Goal: Transaction & Acquisition: Purchase product/service

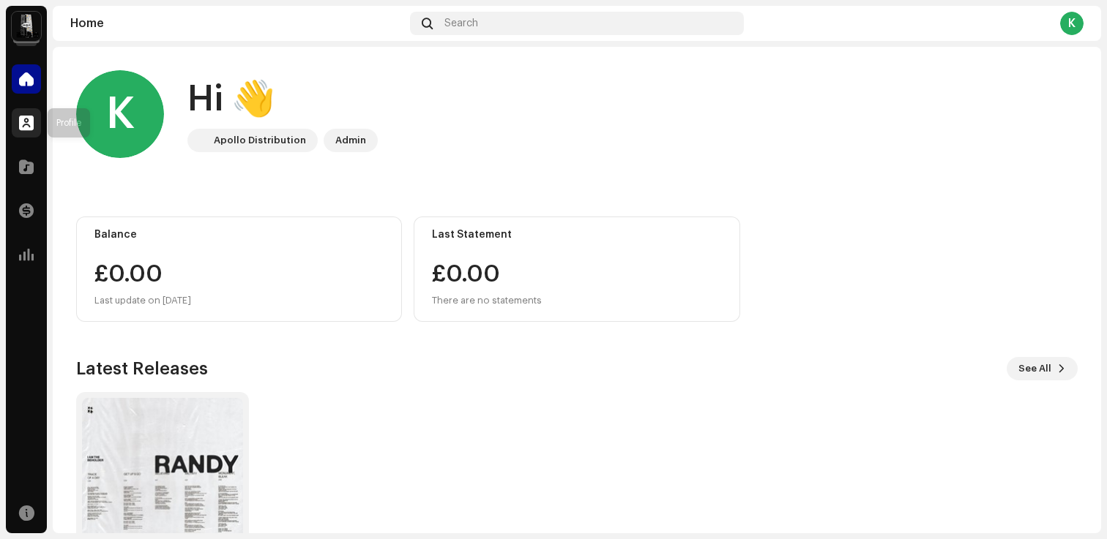
click at [18, 119] on div at bounding box center [26, 122] width 29 height 29
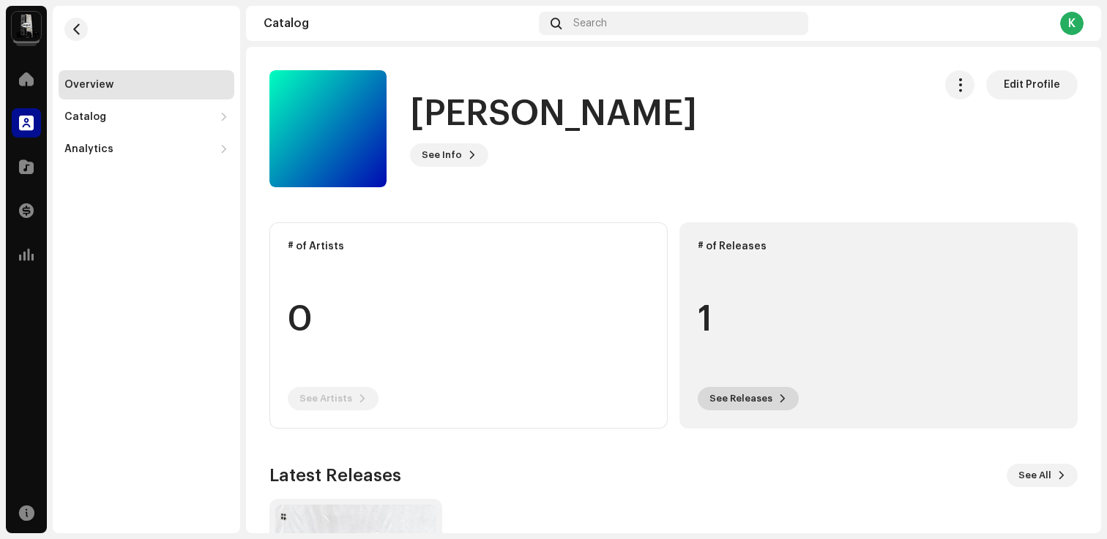
click at [749, 403] on span "See Releases" at bounding box center [740, 398] width 63 height 29
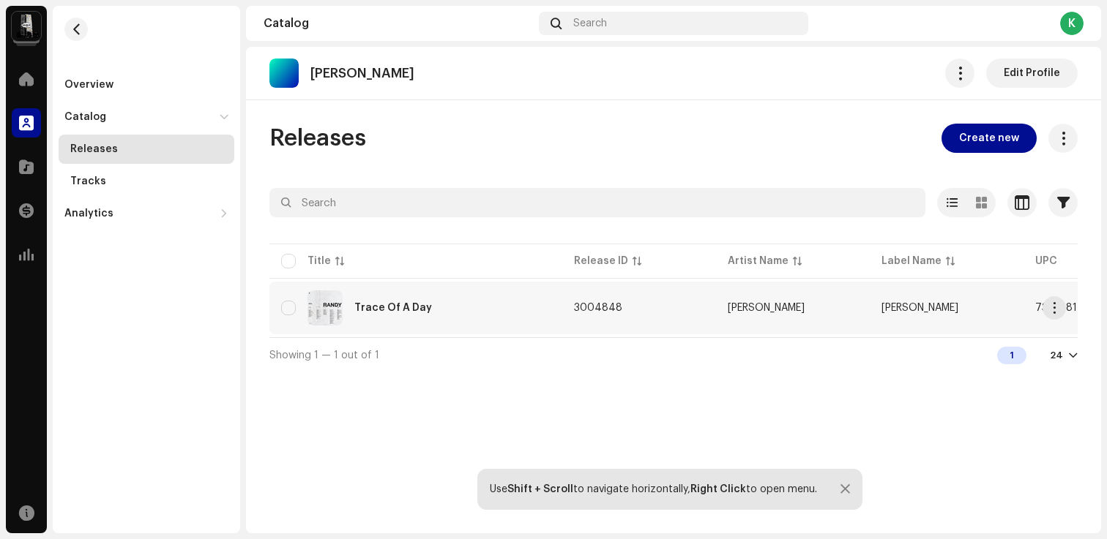
click at [488, 304] on div "Trace Of A Day" at bounding box center [415, 308] width 269 height 35
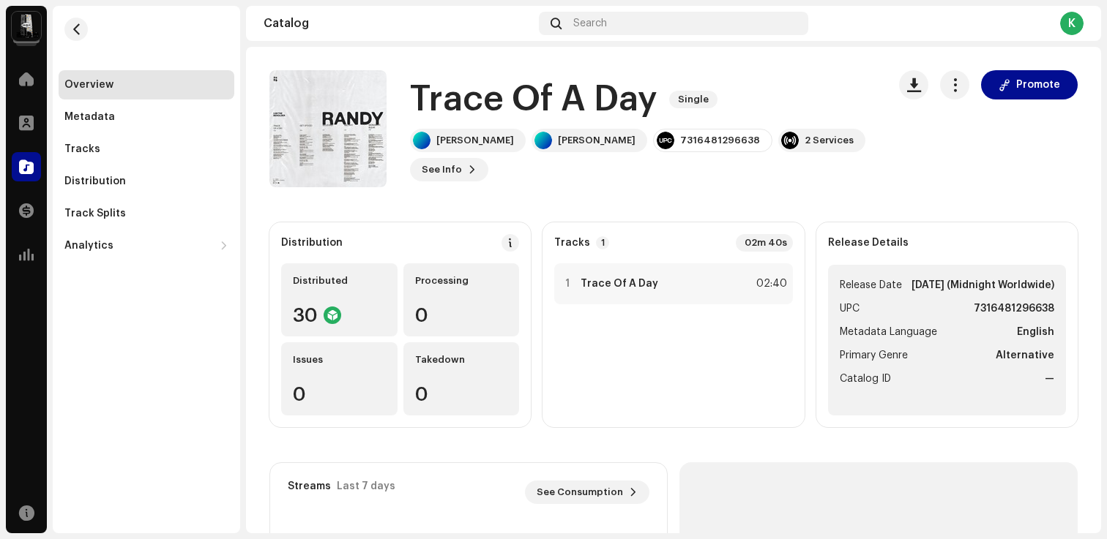
click at [967, 88] on div "Promote" at bounding box center [988, 84] width 179 height 29
click at [952, 88] on span "button" at bounding box center [955, 85] width 14 height 12
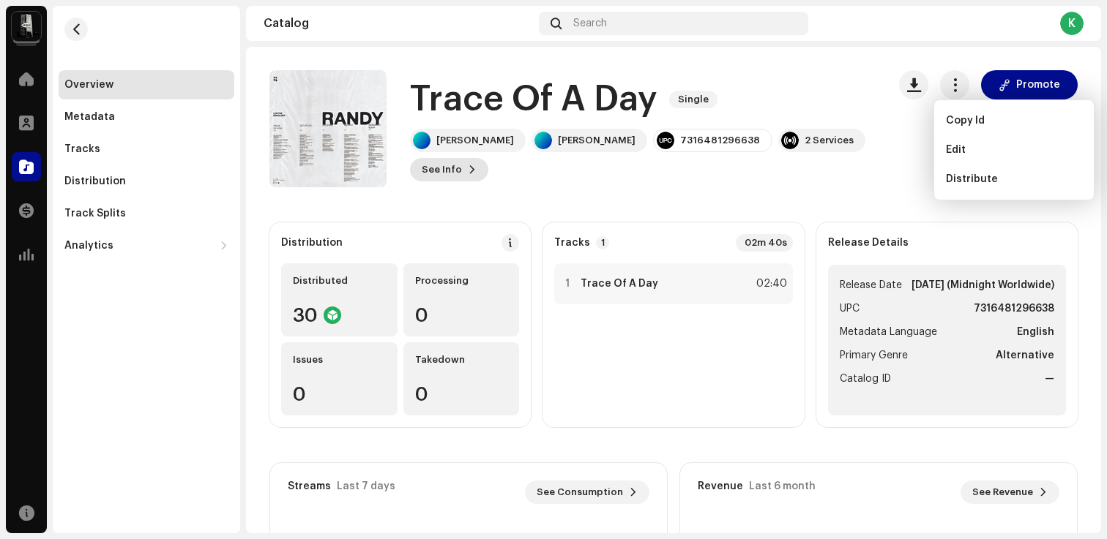
click at [476, 164] on span at bounding box center [472, 170] width 9 height 12
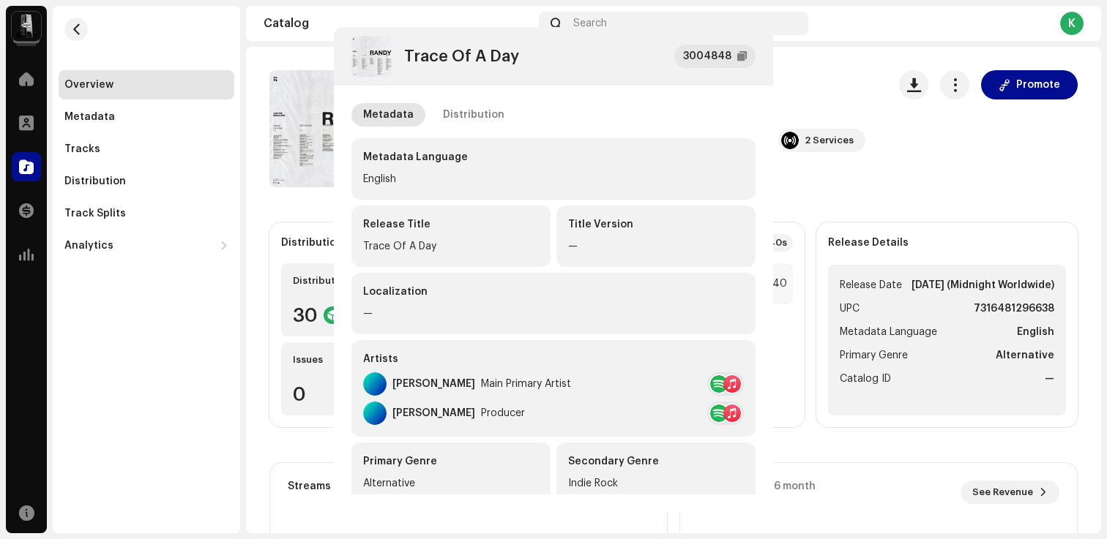
click at [860, 159] on div "Trace Of A Day 3004848 Metadata Distribution Metadata Language English Release …" at bounding box center [553, 269] width 1107 height 539
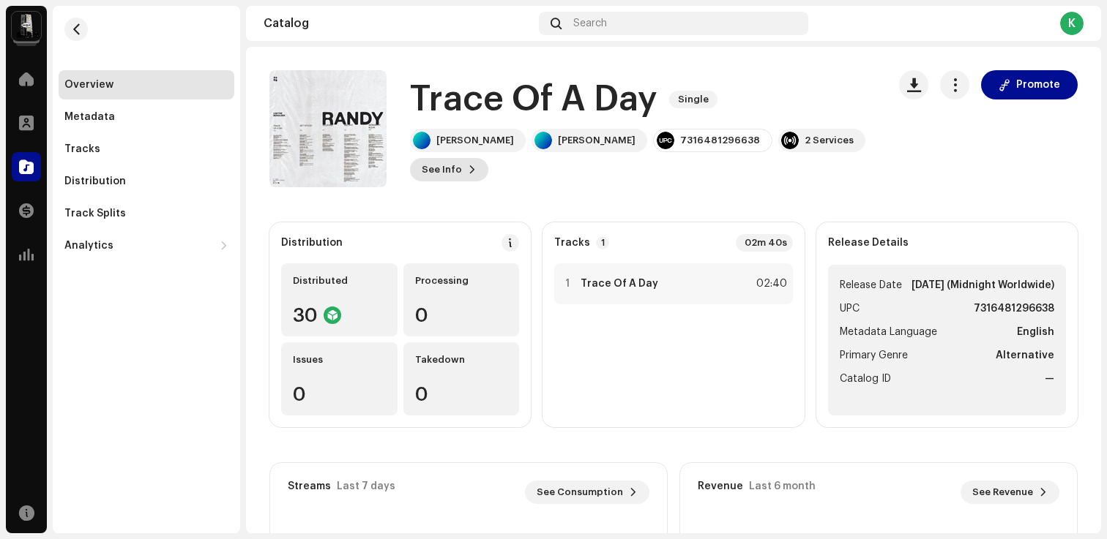
click at [462, 156] on span "See Info" at bounding box center [442, 169] width 40 height 29
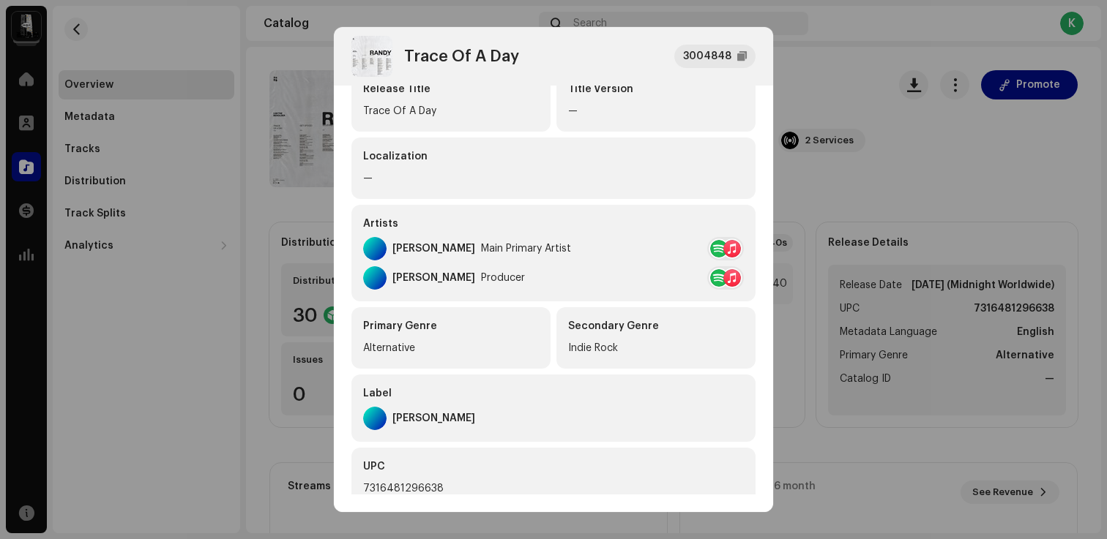
scroll to position [302, 0]
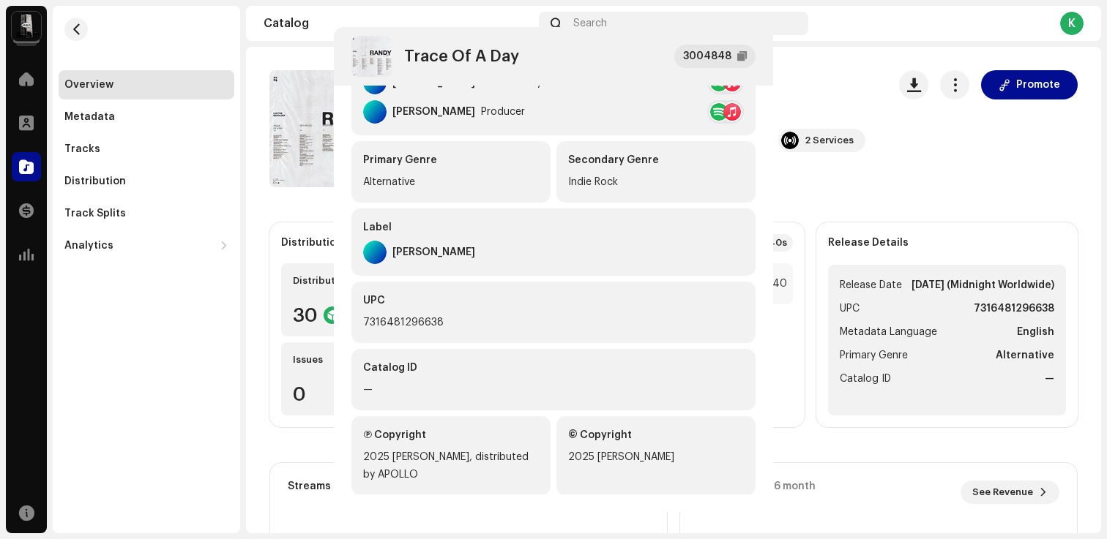
click at [802, 333] on div "Trace Of A Day 3004848 Metadata Distribution Metadata Language English Release …" at bounding box center [553, 269] width 1107 height 539
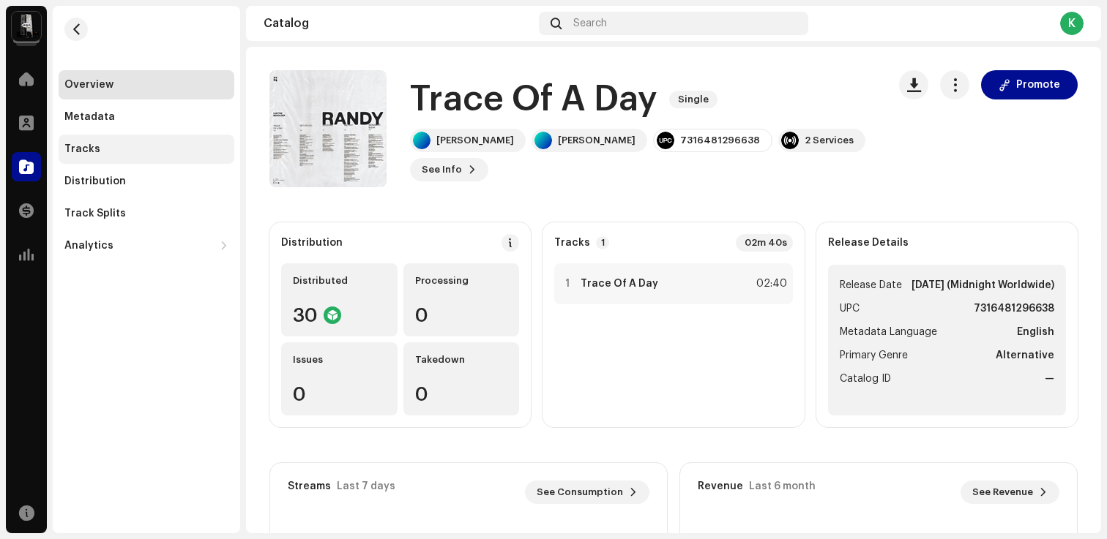
click at [78, 151] on div "Tracks" at bounding box center [82, 149] width 36 height 12
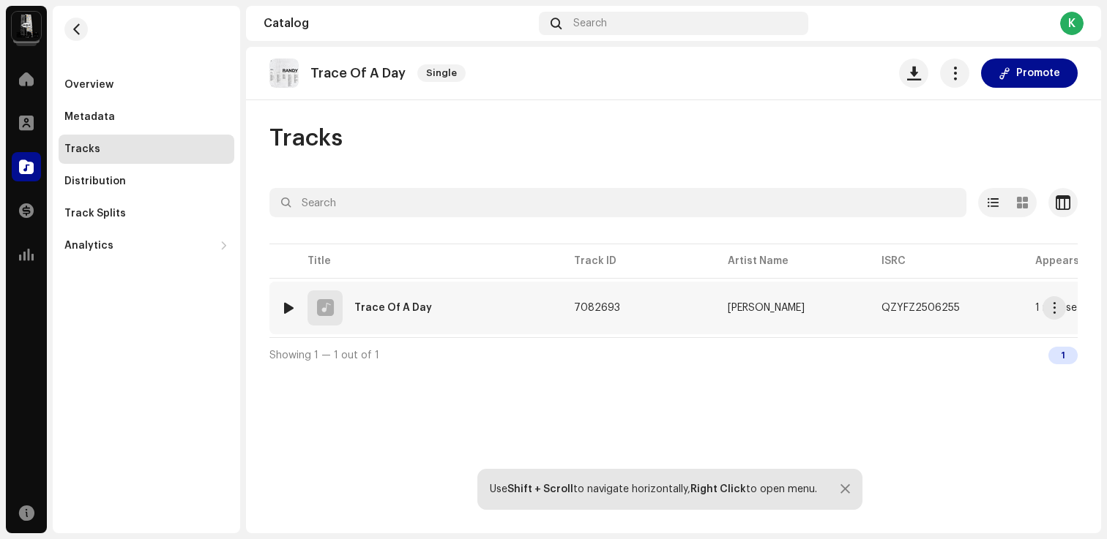
click at [557, 311] on td "1 Trace Of A Day" at bounding box center [415, 308] width 293 height 53
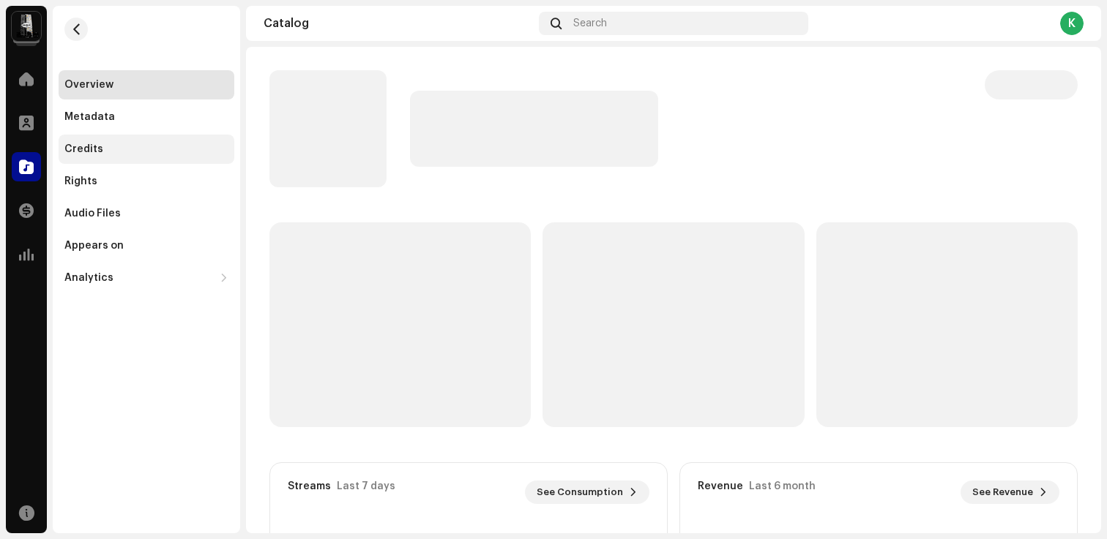
click at [113, 145] on div "Credits" at bounding box center [146, 149] width 164 height 12
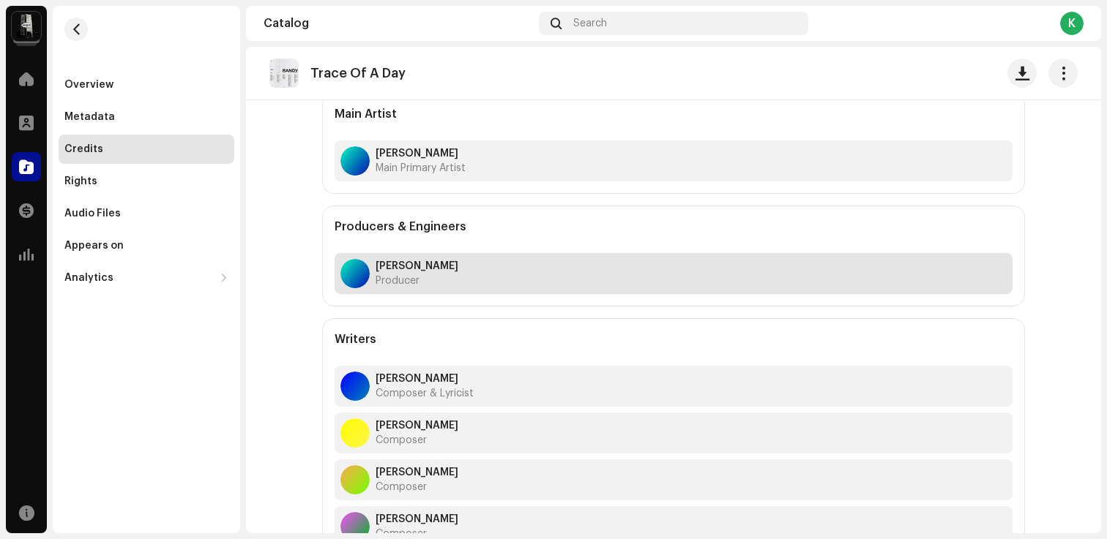
click at [440, 278] on div "[PERSON_NAME] Producer" at bounding box center [673, 273] width 678 height 41
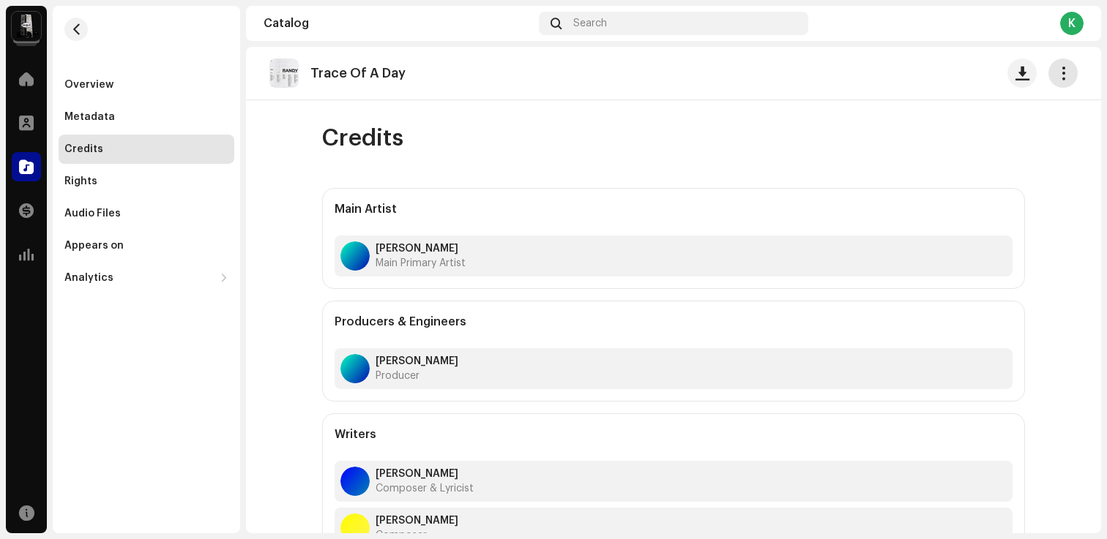
click at [1051, 82] on button "button" at bounding box center [1062, 73] width 29 height 29
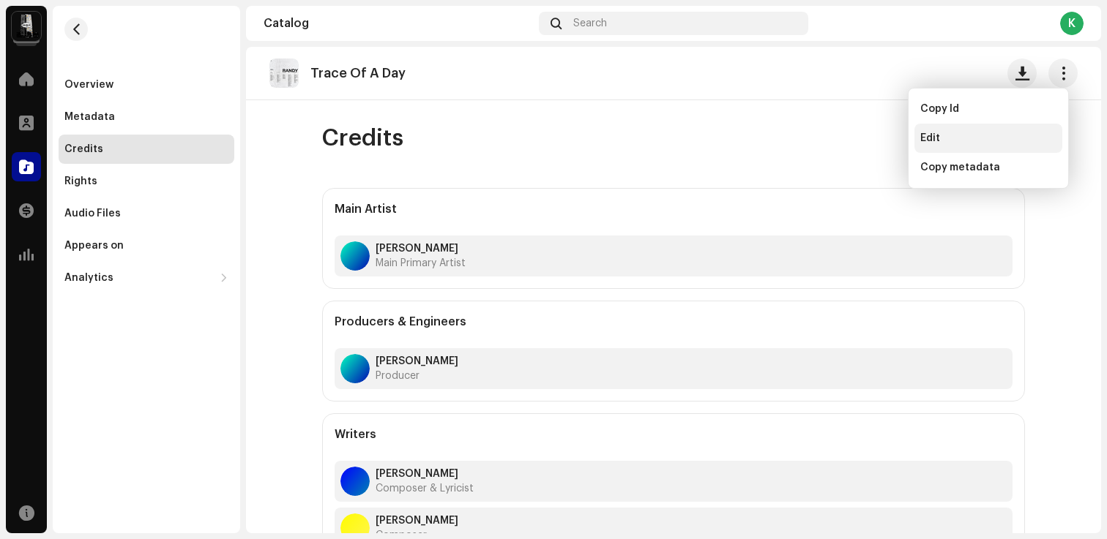
click at [979, 146] on div "Edit" at bounding box center [988, 138] width 148 height 29
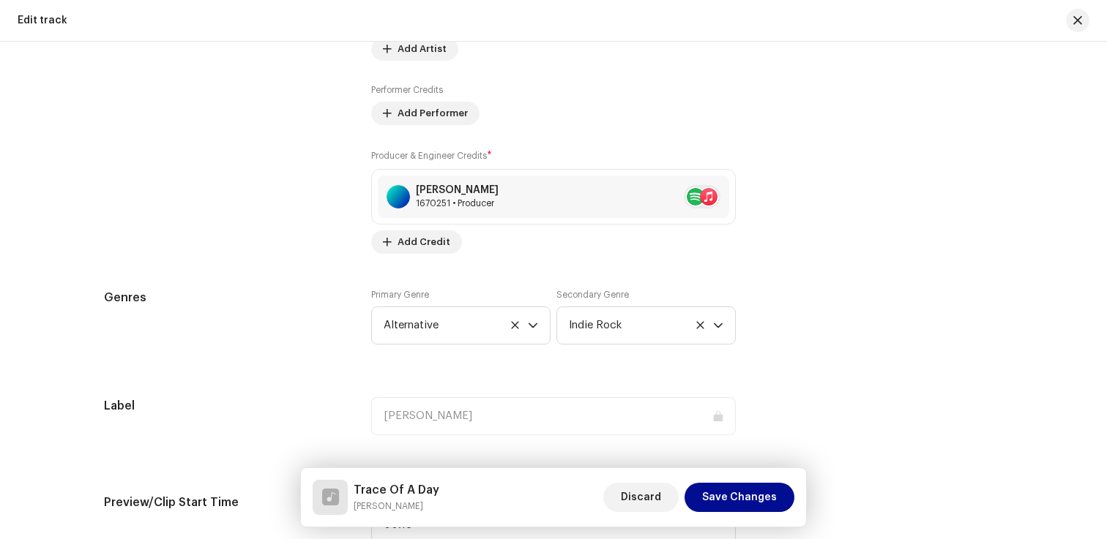
scroll to position [928, 0]
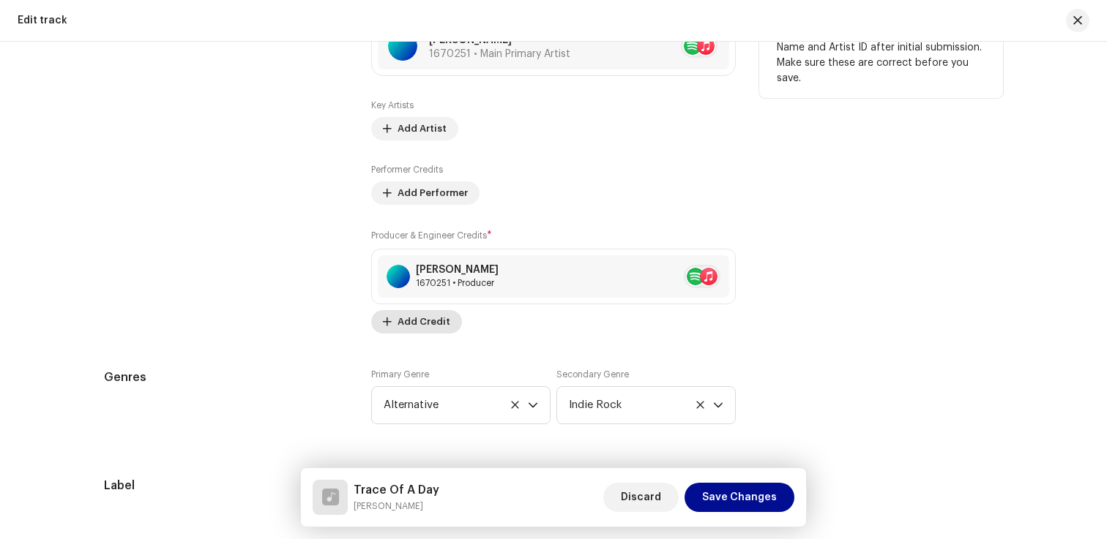
click at [444, 322] on button "Add Credit" at bounding box center [416, 321] width 91 height 23
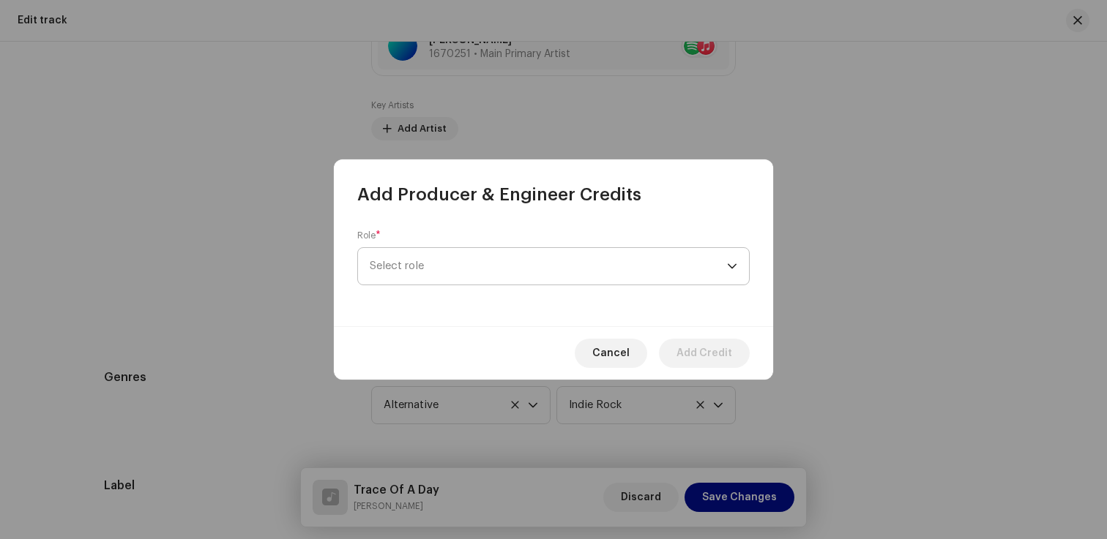
click at [453, 269] on span "Select role" at bounding box center [548, 266] width 357 height 37
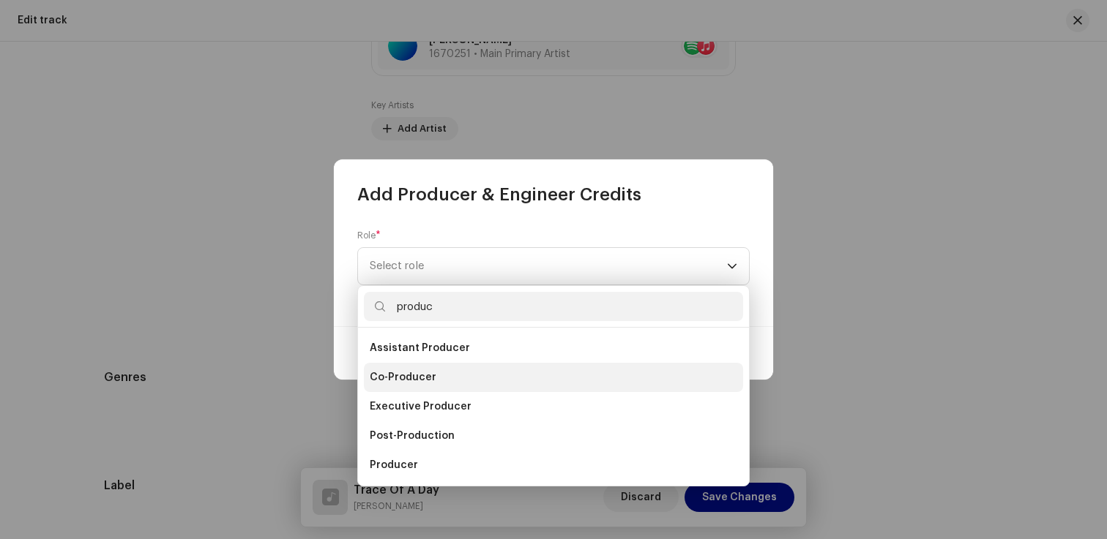
type input "produc"
click at [457, 378] on li "Co-Producer" at bounding box center [553, 377] width 379 height 29
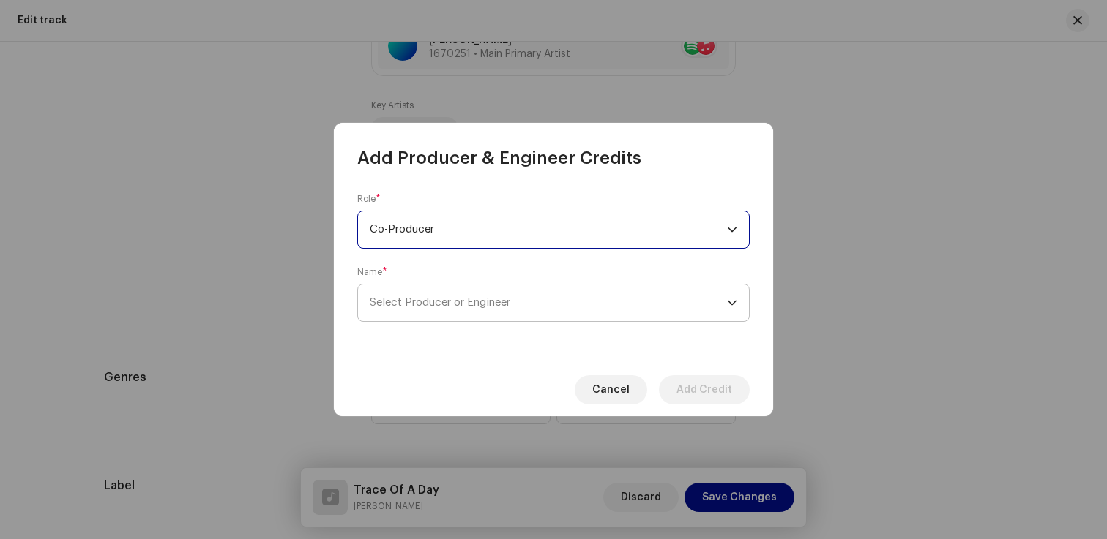
click at [464, 310] on span "Select Producer or Engineer" at bounding box center [548, 303] width 357 height 37
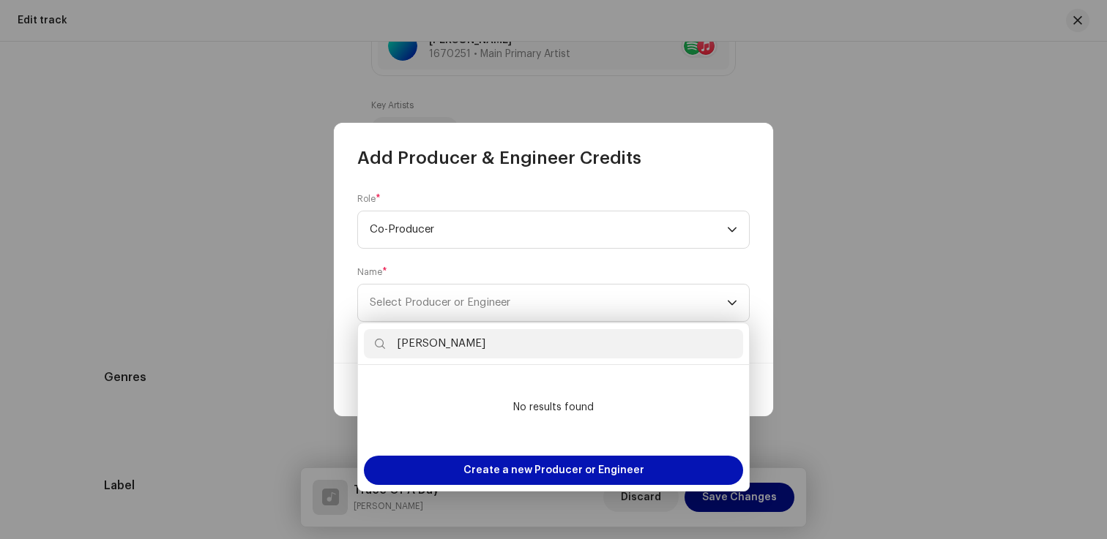
type input "[PERSON_NAME]"
click at [538, 465] on span "Create a new Producer or Engineer" at bounding box center [553, 470] width 181 height 29
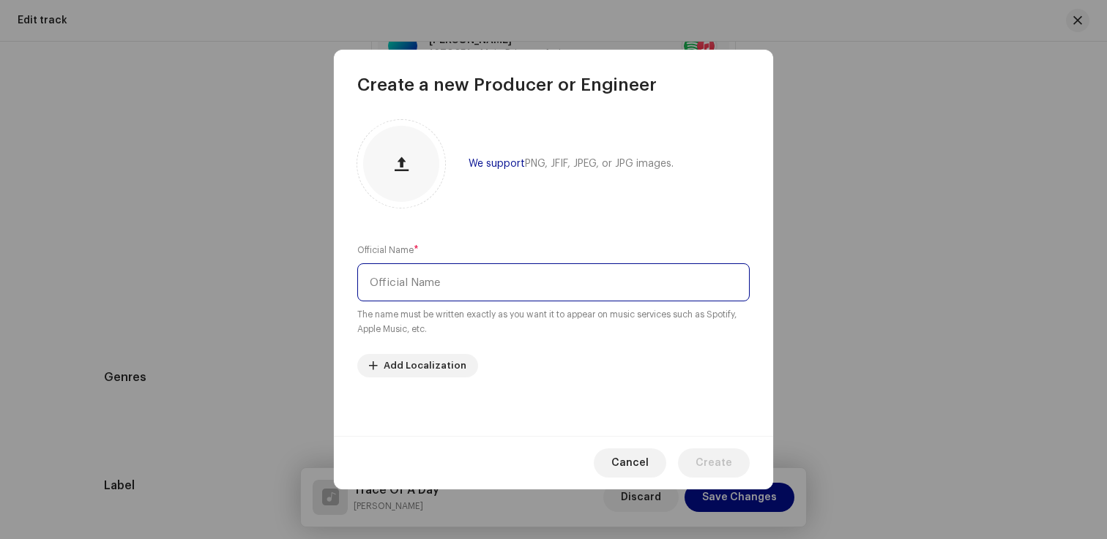
click at [467, 288] on input "text" at bounding box center [553, 282] width 392 height 38
type input "J"
type input "[PERSON_NAME]"
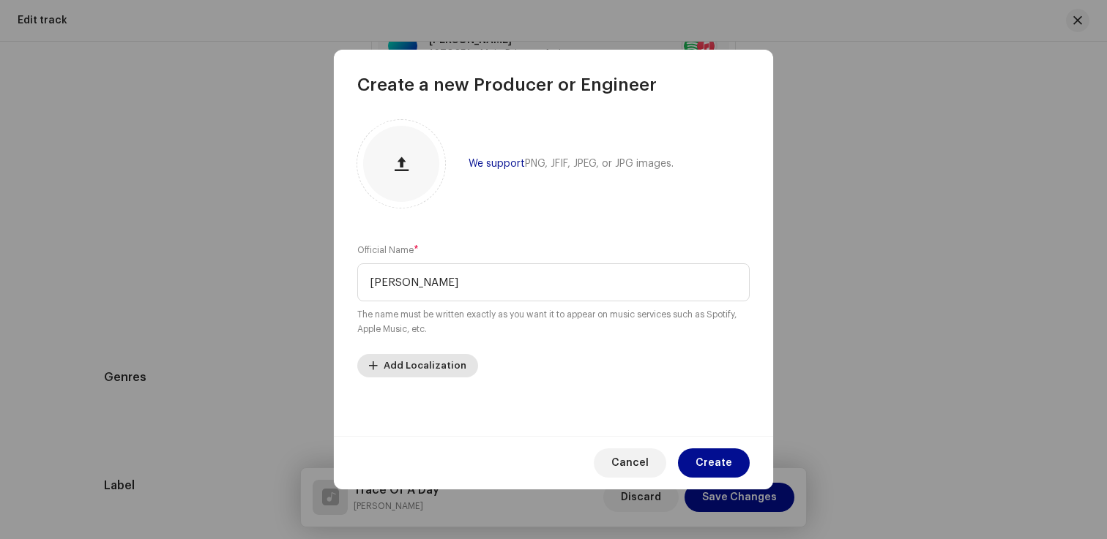
click at [446, 366] on span "Add Localization" at bounding box center [424, 365] width 83 height 29
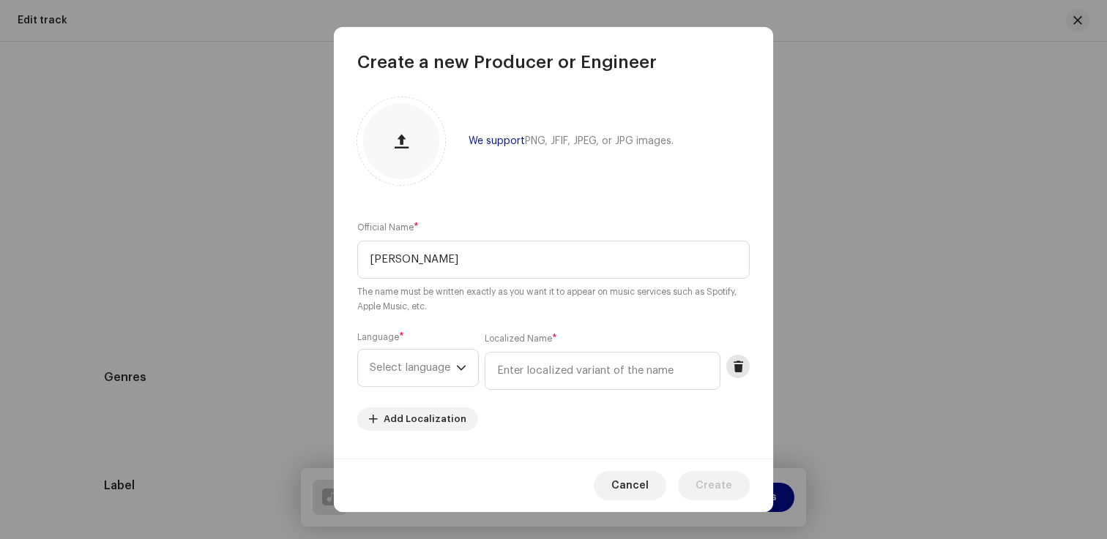
click at [733, 369] on span at bounding box center [738, 367] width 11 height 12
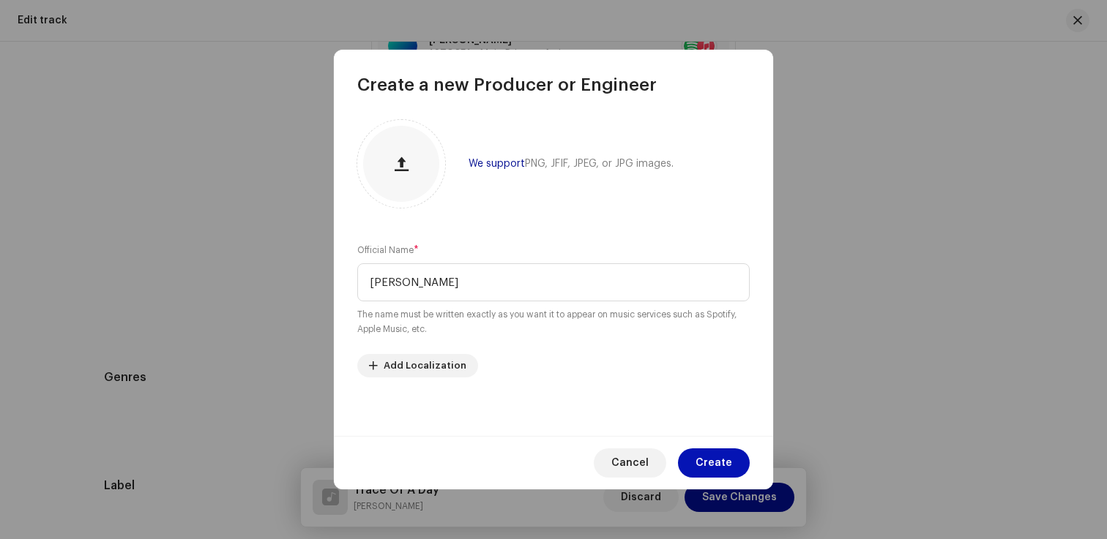
click at [741, 468] on button "Create" at bounding box center [714, 463] width 72 height 29
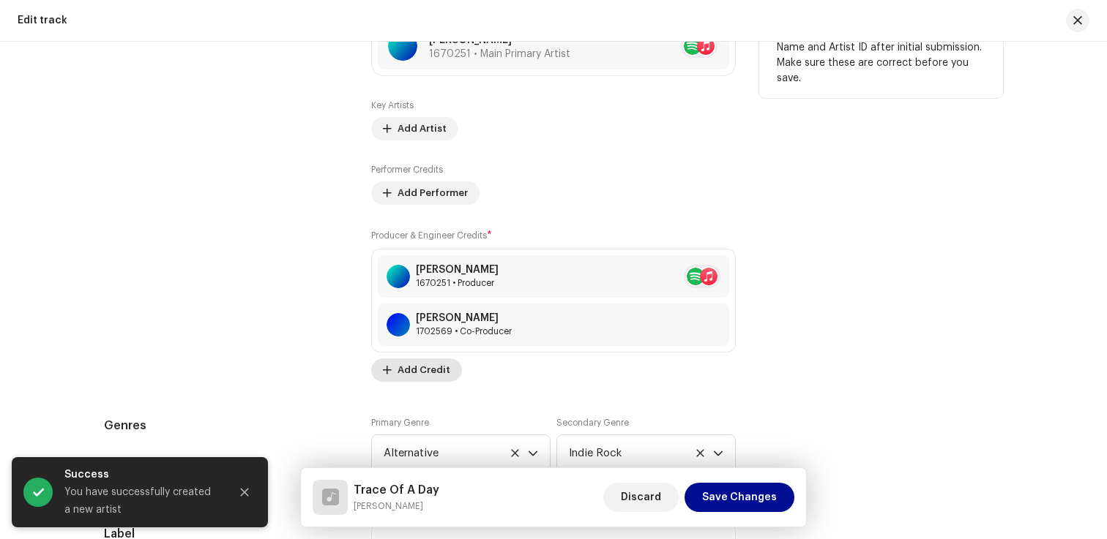
click at [435, 370] on span "Add Credit" at bounding box center [423, 370] width 53 height 29
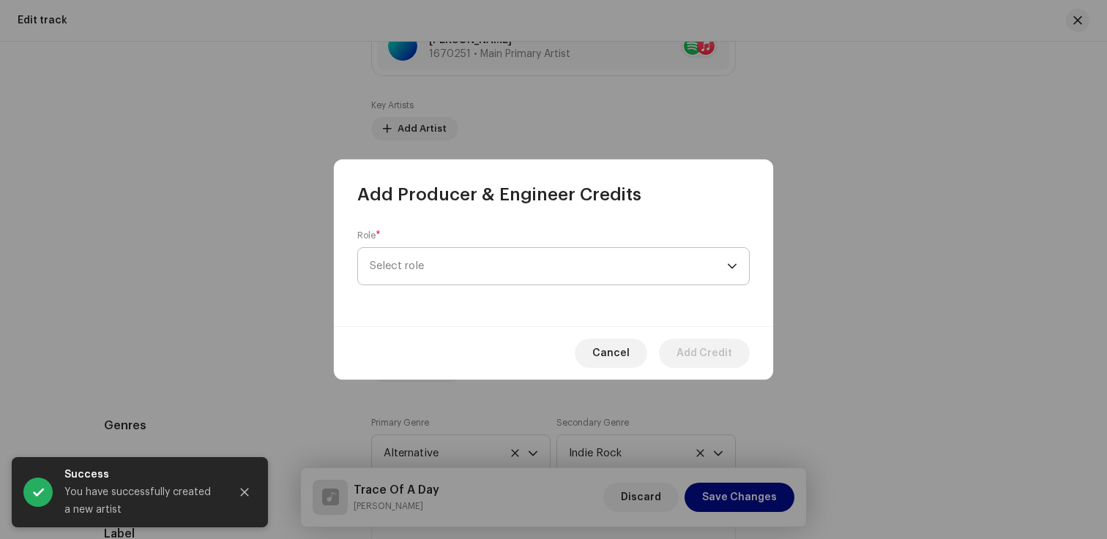
click at [466, 269] on span "Select role" at bounding box center [548, 266] width 357 height 37
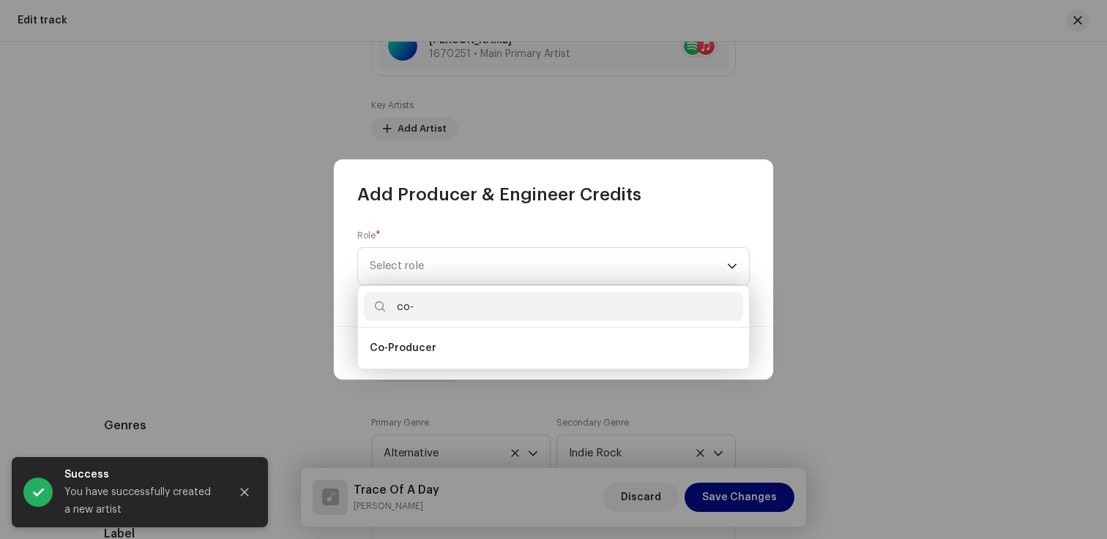
type input "co-"
click at [454, 337] on li "Co-Producer" at bounding box center [553, 348] width 379 height 29
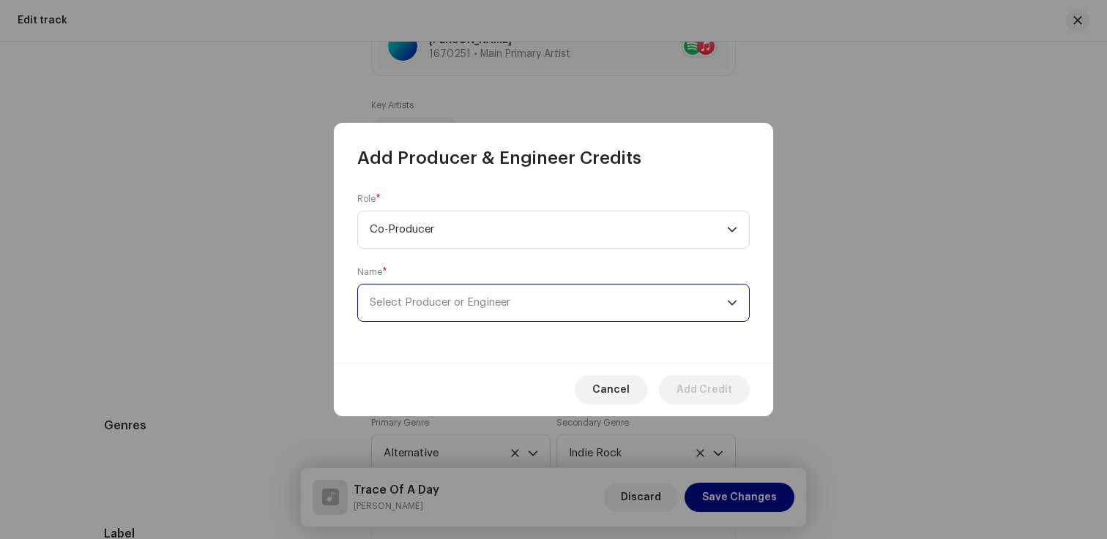
click at [471, 294] on span "Select Producer or Engineer" at bounding box center [548, 303] width 357 height 37
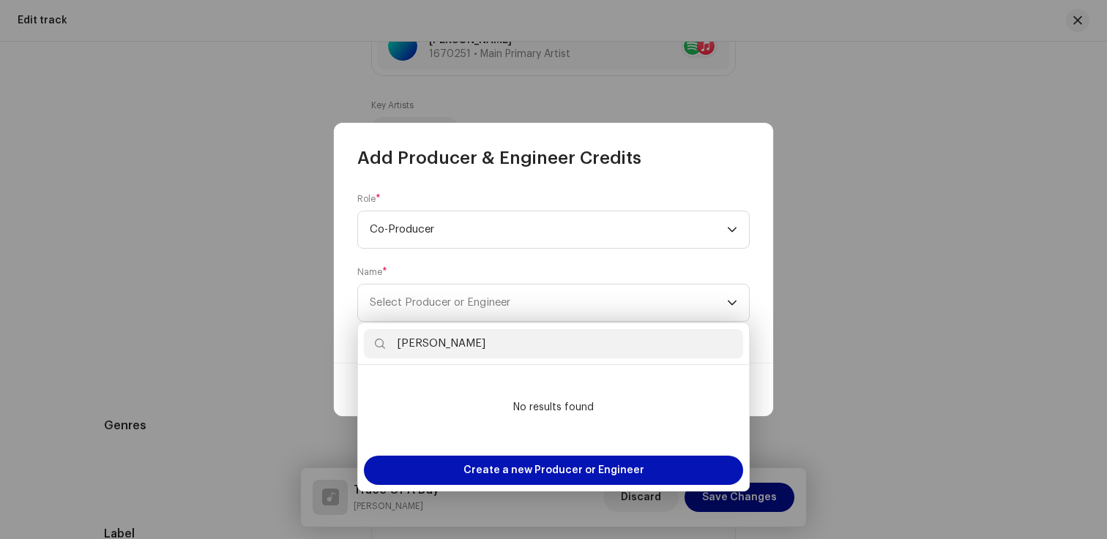
type input "[PERSON_NAME]"
click at [586, 474] on span "Create a new Producer or Engineer" at bounding box center [553, 470] width 181 height 29
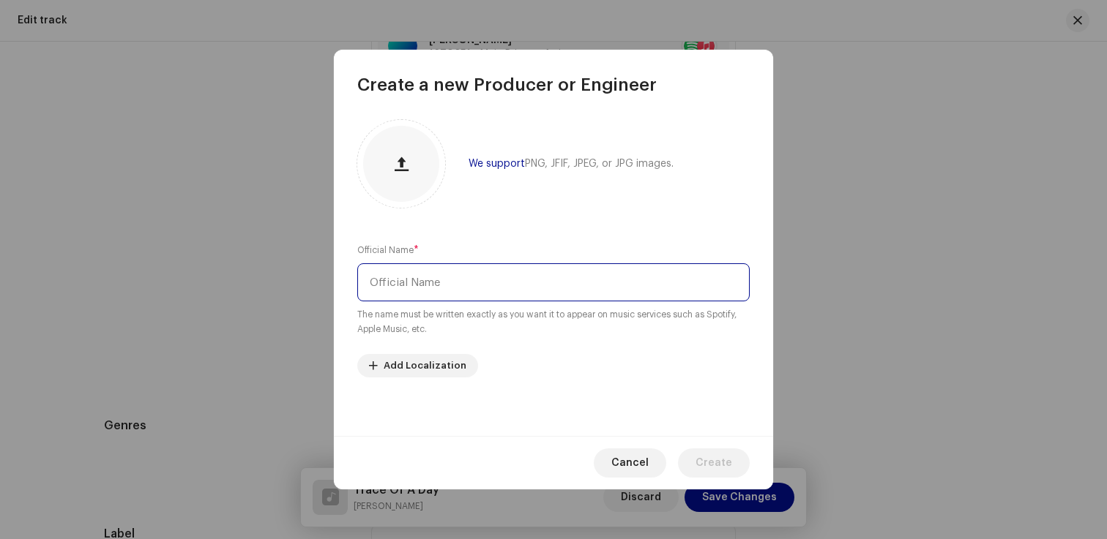
click at [463, 288] on input "text" at bounding box center [553, 282] width 392 height 38
type input "[PERSON_NAME]"
click at [722, 461] on span "Create" at bounding box center [713, 463] width 37 height 29
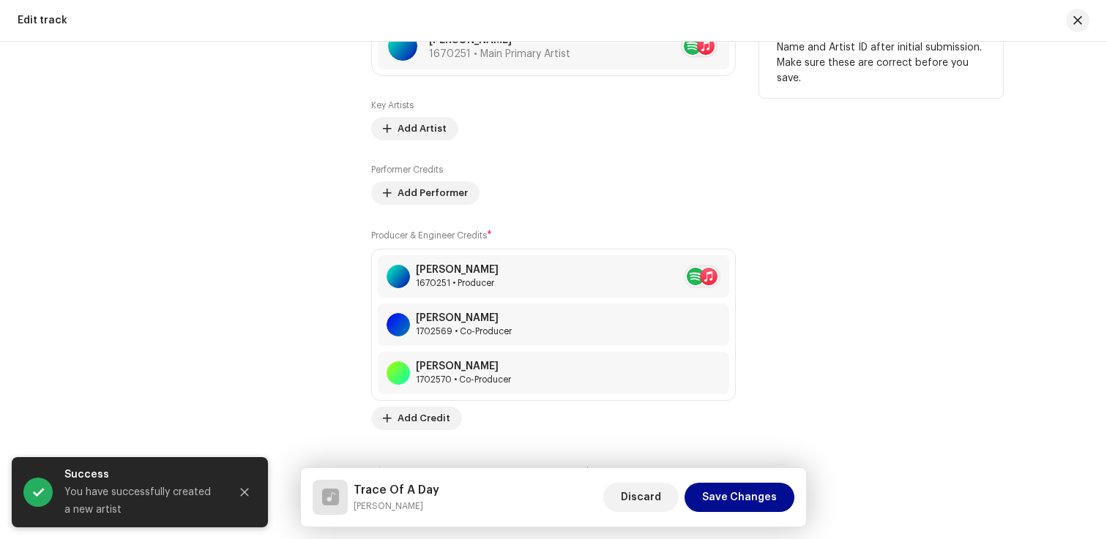
scroll to position [973, 0]
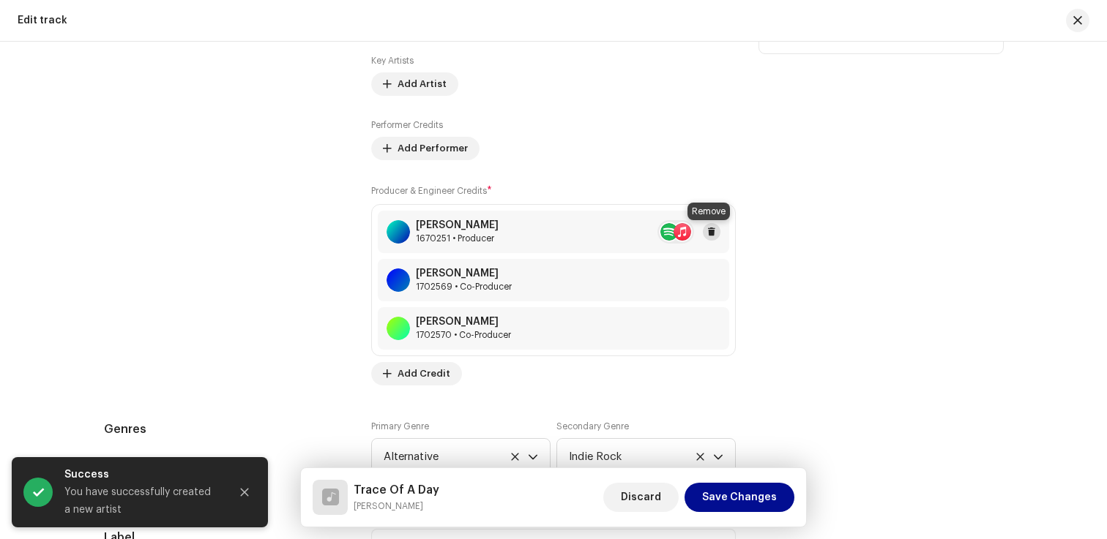
click at [713, 230] on button at bounding box center [712, 232] width 18 height 18
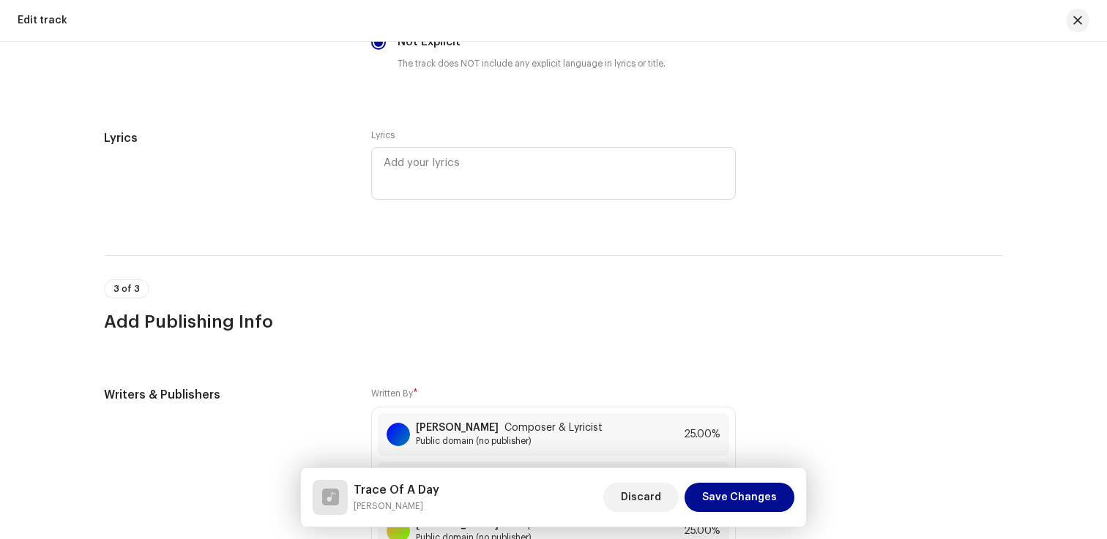
scroll to position [2672, 0]
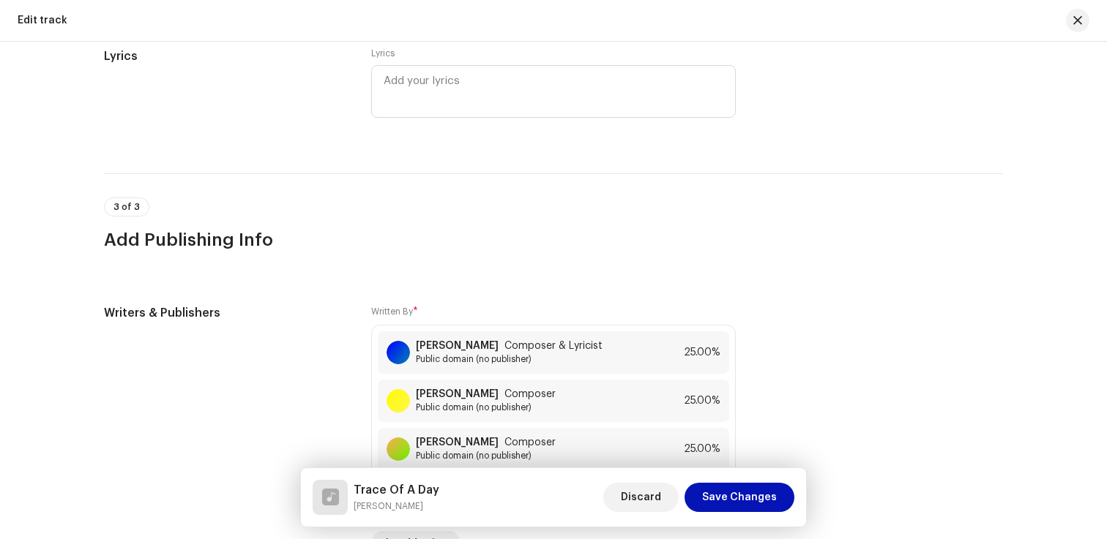
click at [748, 506] on span "Save Changes" at bounding box center [739, 497] width 75 height 29
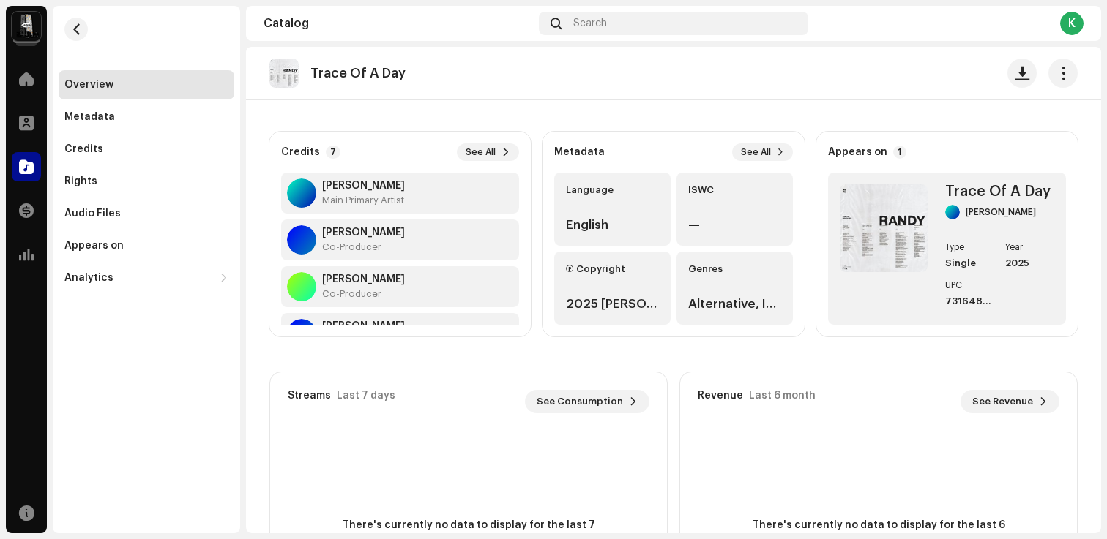
scroll to position [91, 0]
click at [891, 149] on re-o-track-hero "Trace Of A Day Trace Of A Day [PERSON_NAME] [PERSON_NAME] No Audio Match" at bounding box center [673, 105] width 855 height 117
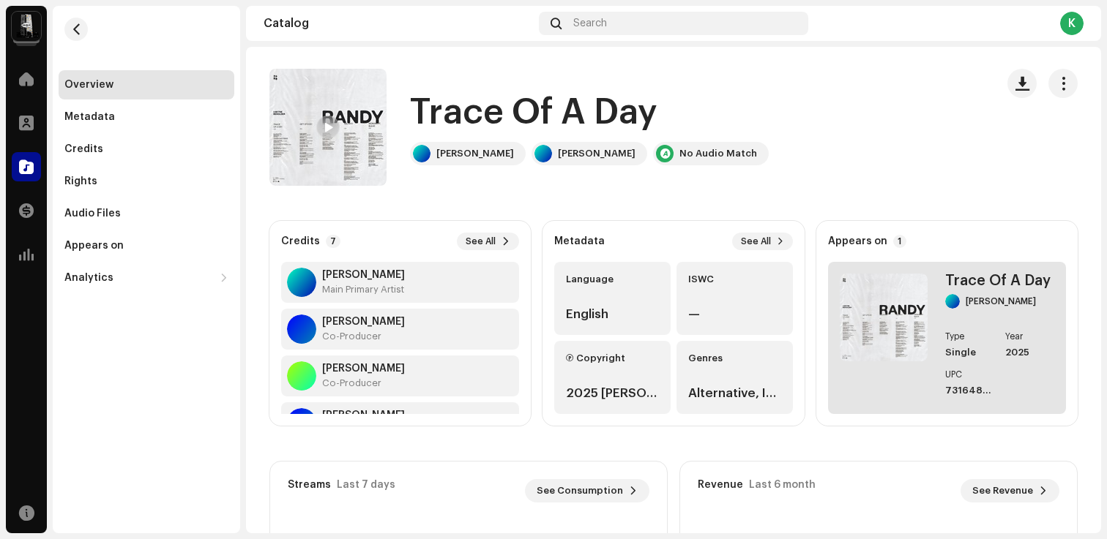
scroll to position [4, 0]
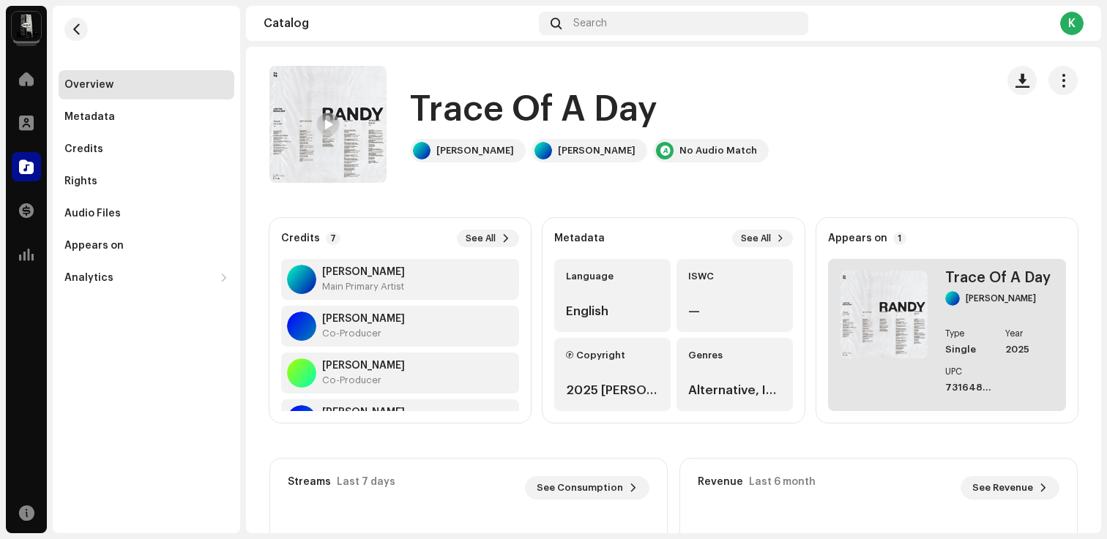
click at [897, 301] on img at bounding box center [883, 315] width 88 height 88
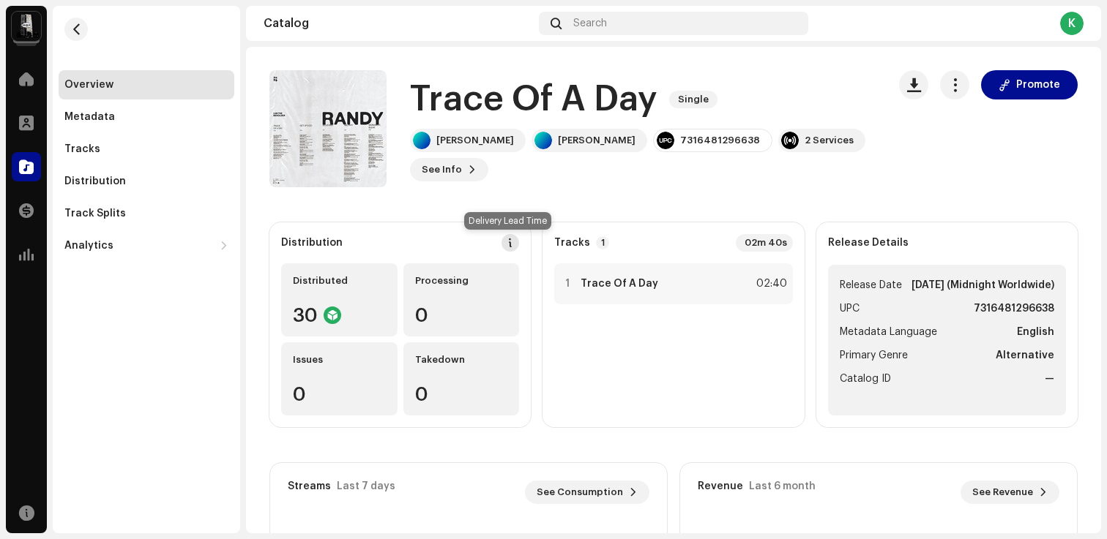
click at [508, 242] on span at bounding box center [510, 243] width 10 height 12
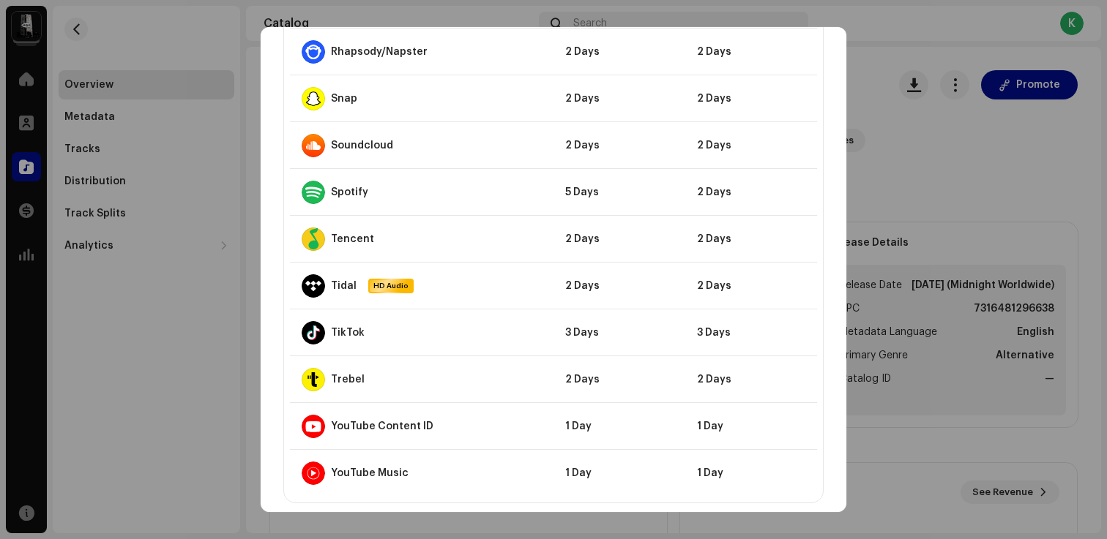
scroll to position [1312, 0]
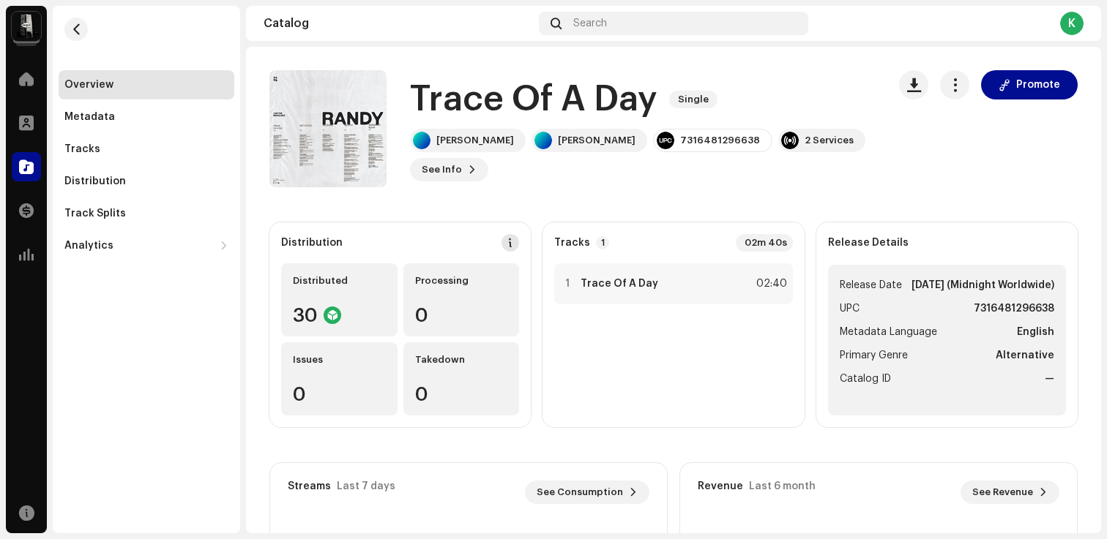
click at [505, 240] on span at bounding box center [510, 243] width 10 height 12
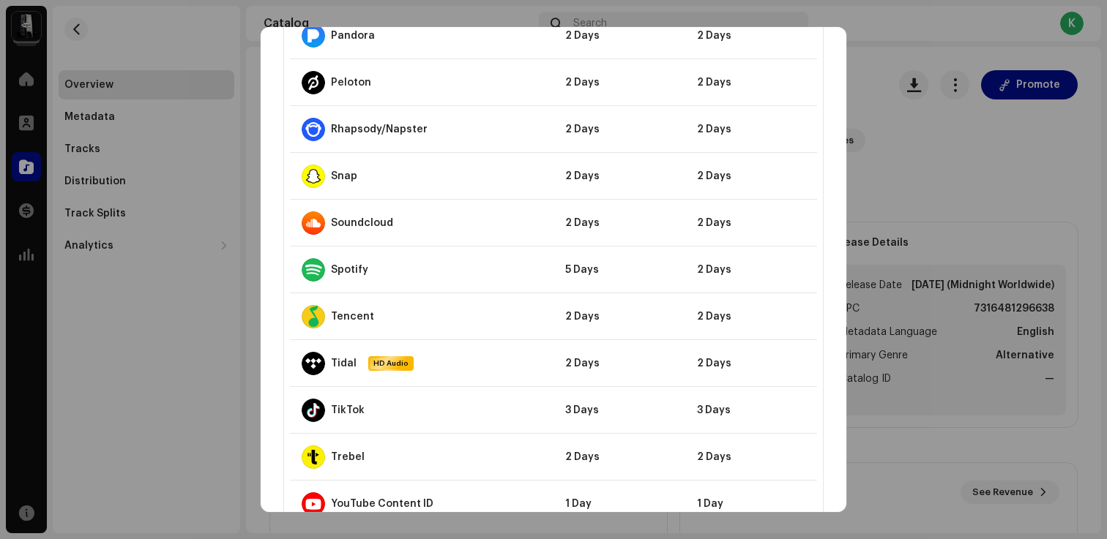
scroll to position [1202, 0]
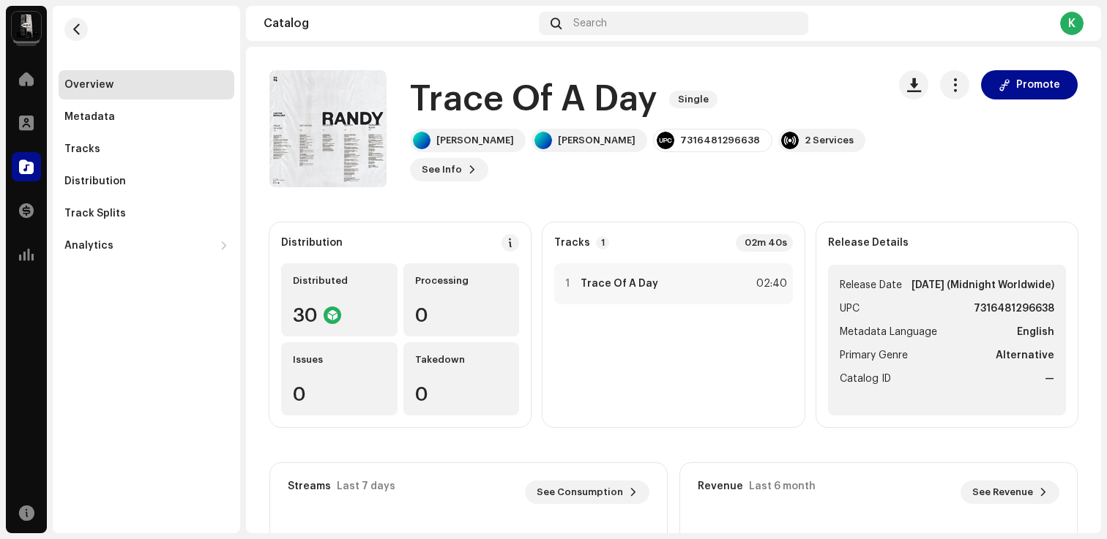
click at [964, 86] on div "Promote" at bounding box center [988, 84] width 179 height 29
click at [956, 86] on button "button" at bounding box center [954, 84] width 29 height 29
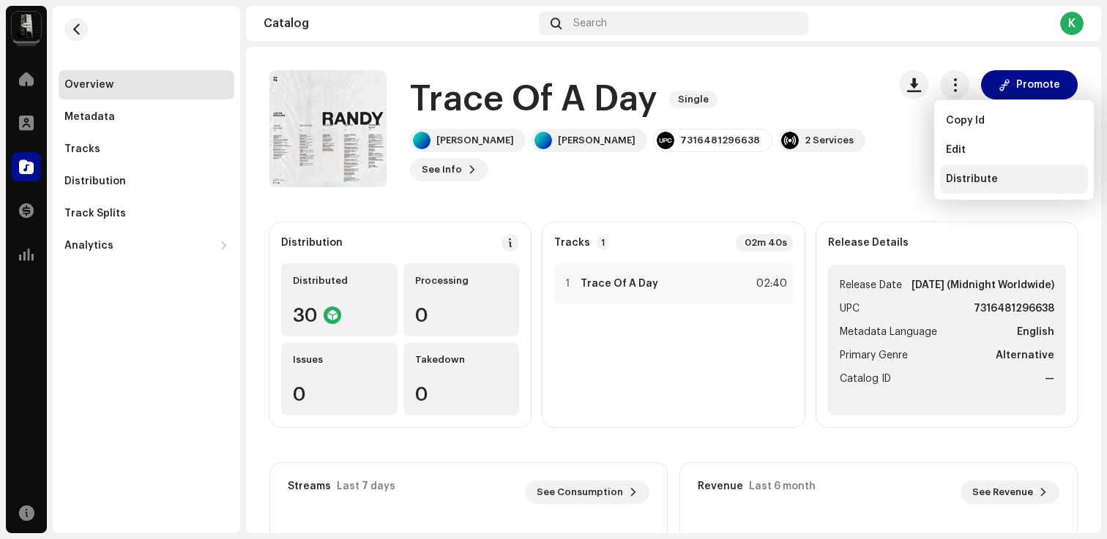
click at [976, 181] on span "Distribute" at bounding box center [972, 179] width 52 height 12
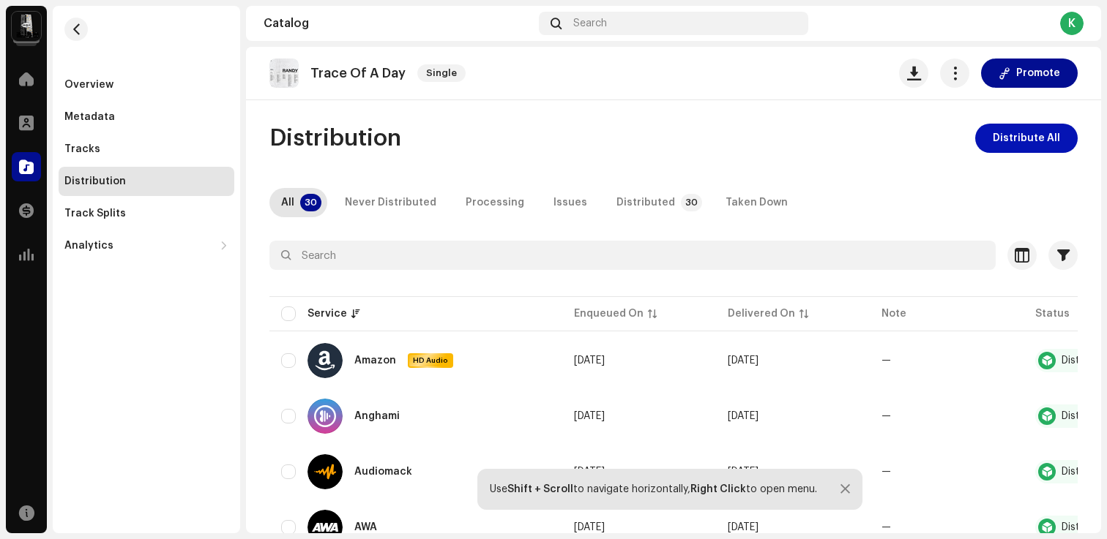
click at [998, 145] on span "Distribute All" at bounding box center [1025, 138] width 67 height 29
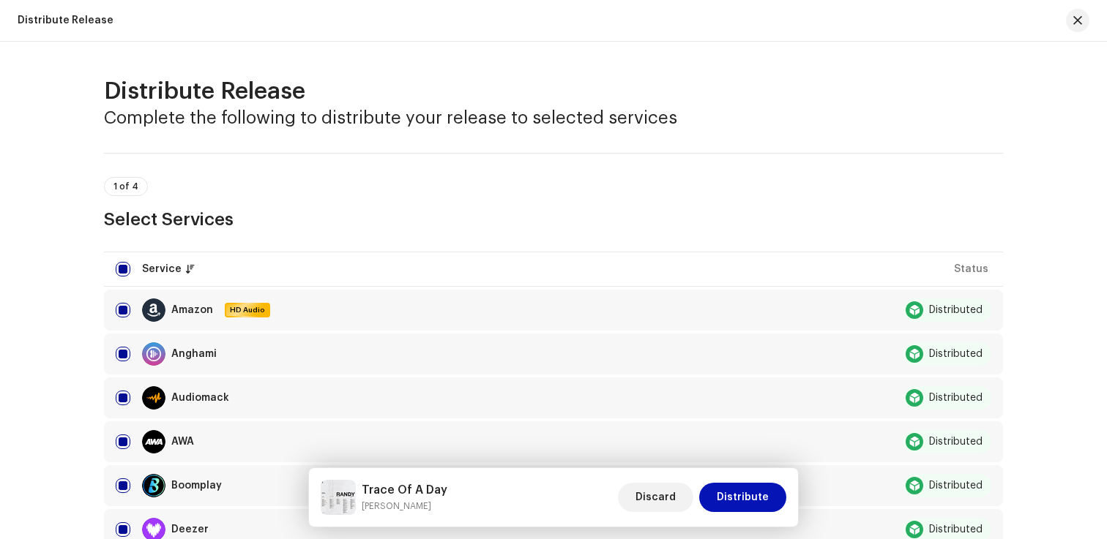
click at [722, 499] on span "Distribute" at bounding box center [742, 497] width 52 height 29
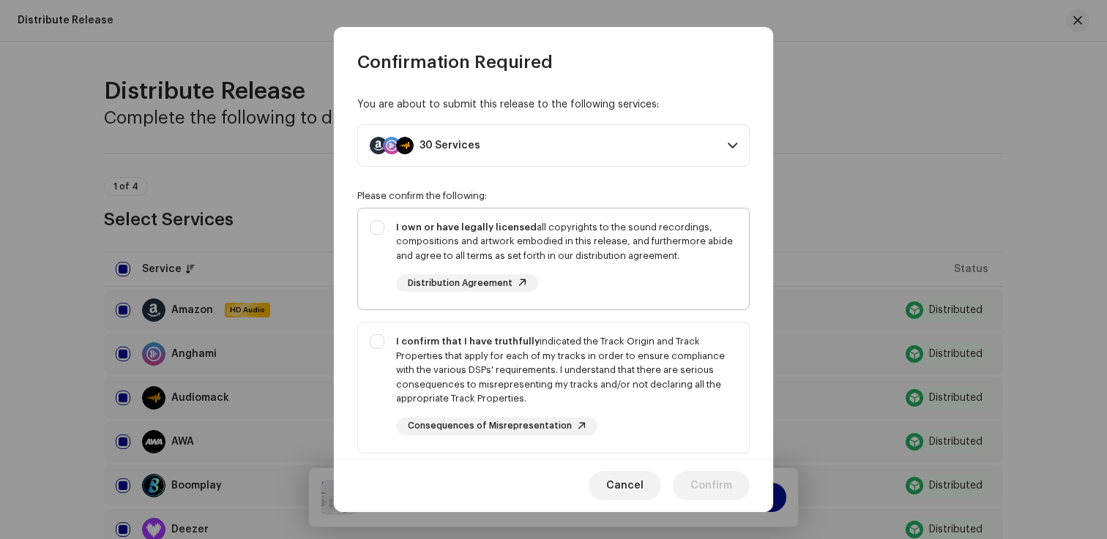
click at [542, 263] on div "I own or have legally licensed all copyrights to the sound recordings, composit…" at bounding box center [566, 256] width 341 height 72
checkbox input "true"
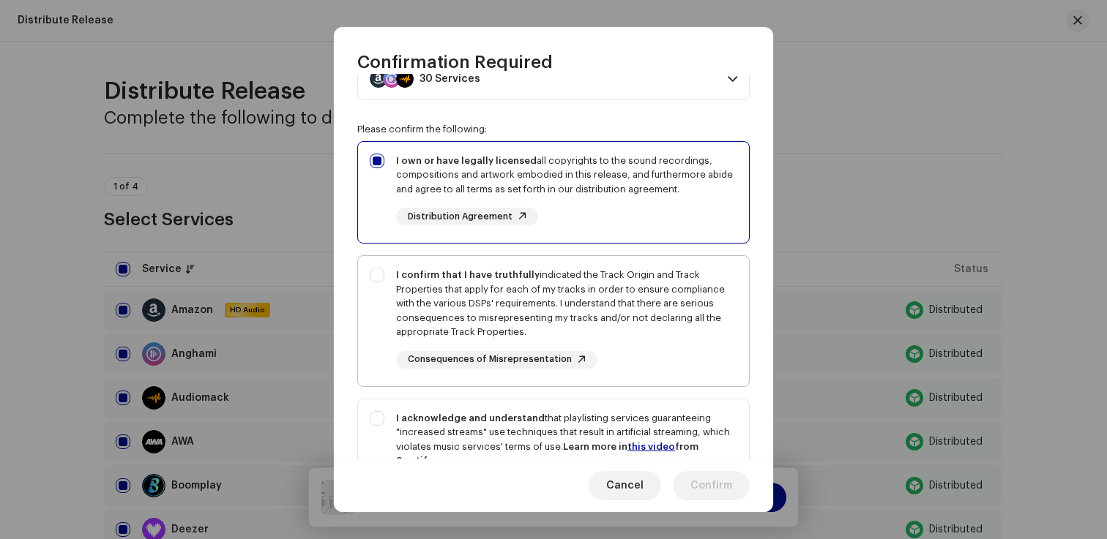
click at [617, 335] on div "I confirm that I have truthfully indicated the Track Origin and Track Propertie…" at bounding box center [566, 304] width 341 height 72
checkbox input "true"
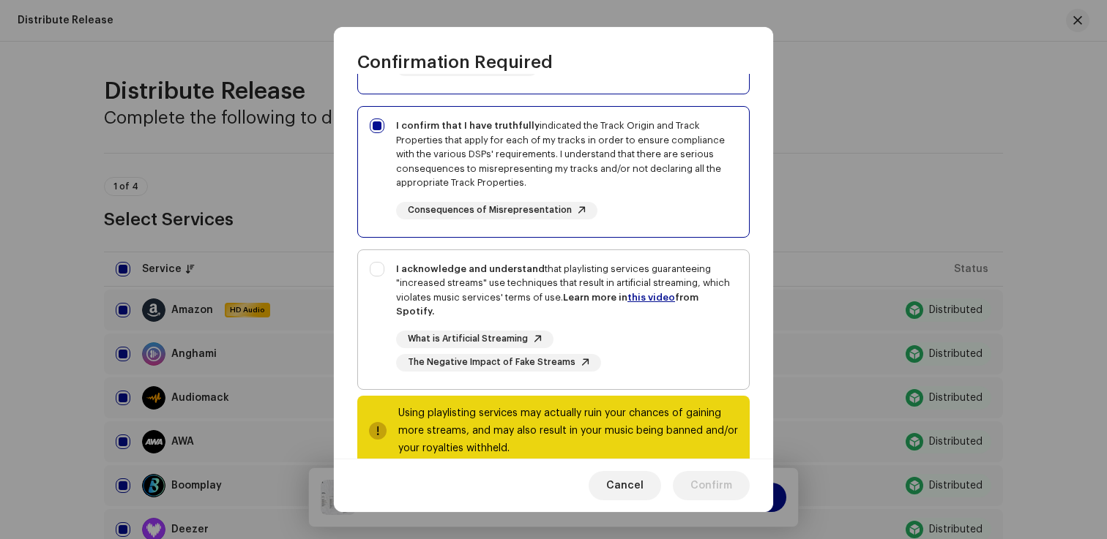
click at [504, 303] on div "I acknowledge and understand that playlisting services guaranteeing "increased …" at bounding box center [566, 290] width 341 height 57
checkbox input "true"
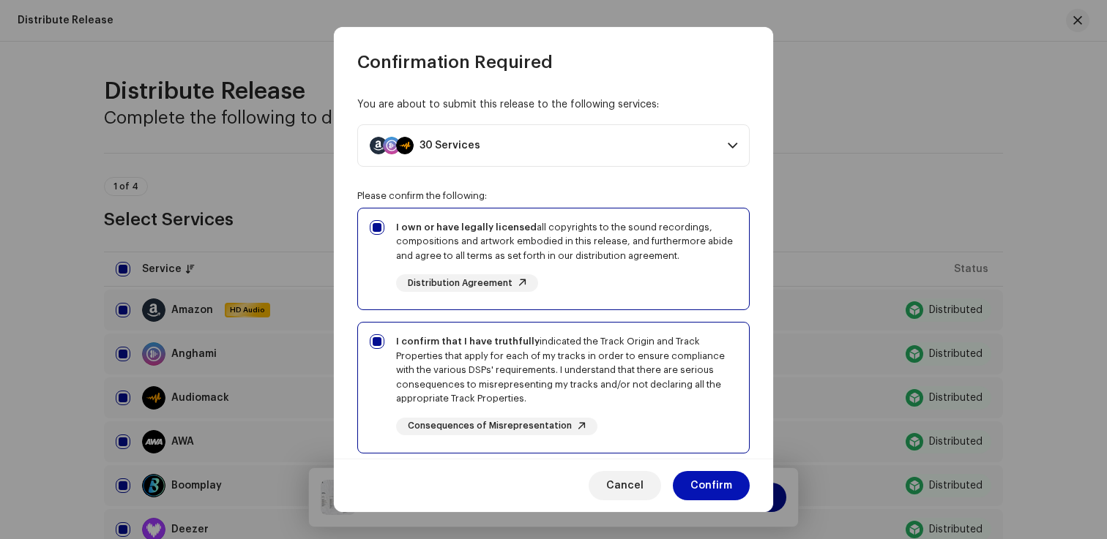
click at [728, 487] on span "Confirm" at bounding box center [711, 485] width 42 height 29
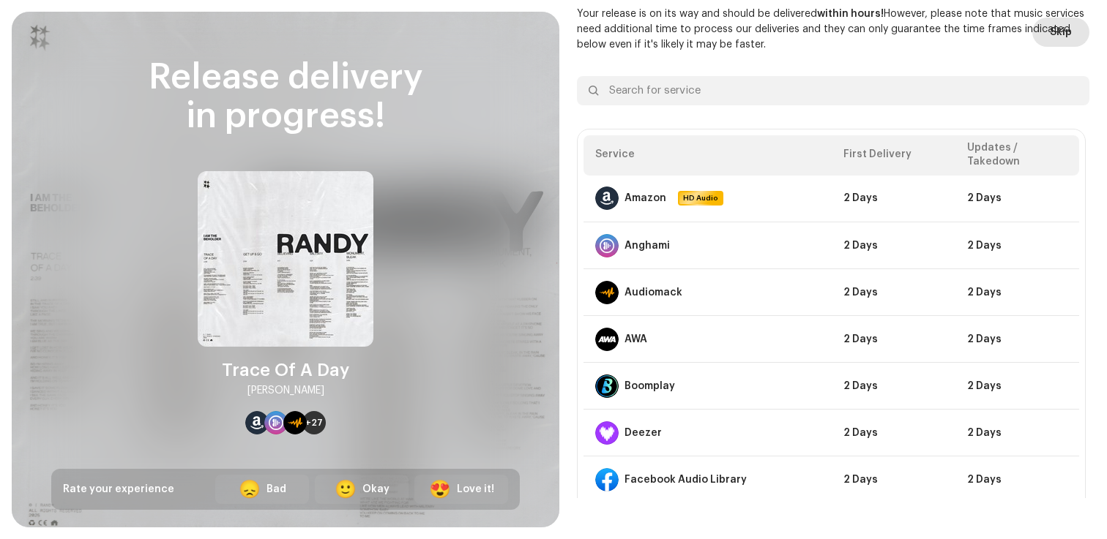
click at [1036, 34] on button "Skip" at bounding box center [1060, 32] width 57 height 29
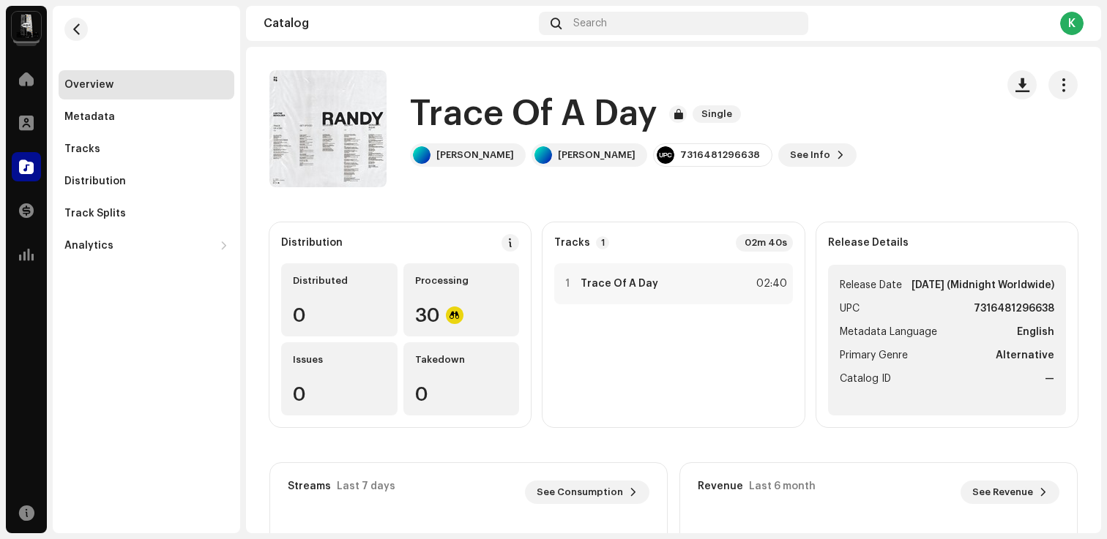
click at [755, 217] on catalog-releases-details-overview "Trace Of A Day Single Trace Of A Day Single [PERSON_NAME] [PERSON_NAME] 7316481…" at bounding box center [673, 413] width 855 height 732
click at [351, 309] on div "0" at bounding box center [339, 315] width 93 height 19
